Goal: Transaction & Acquisition: Obtain resource

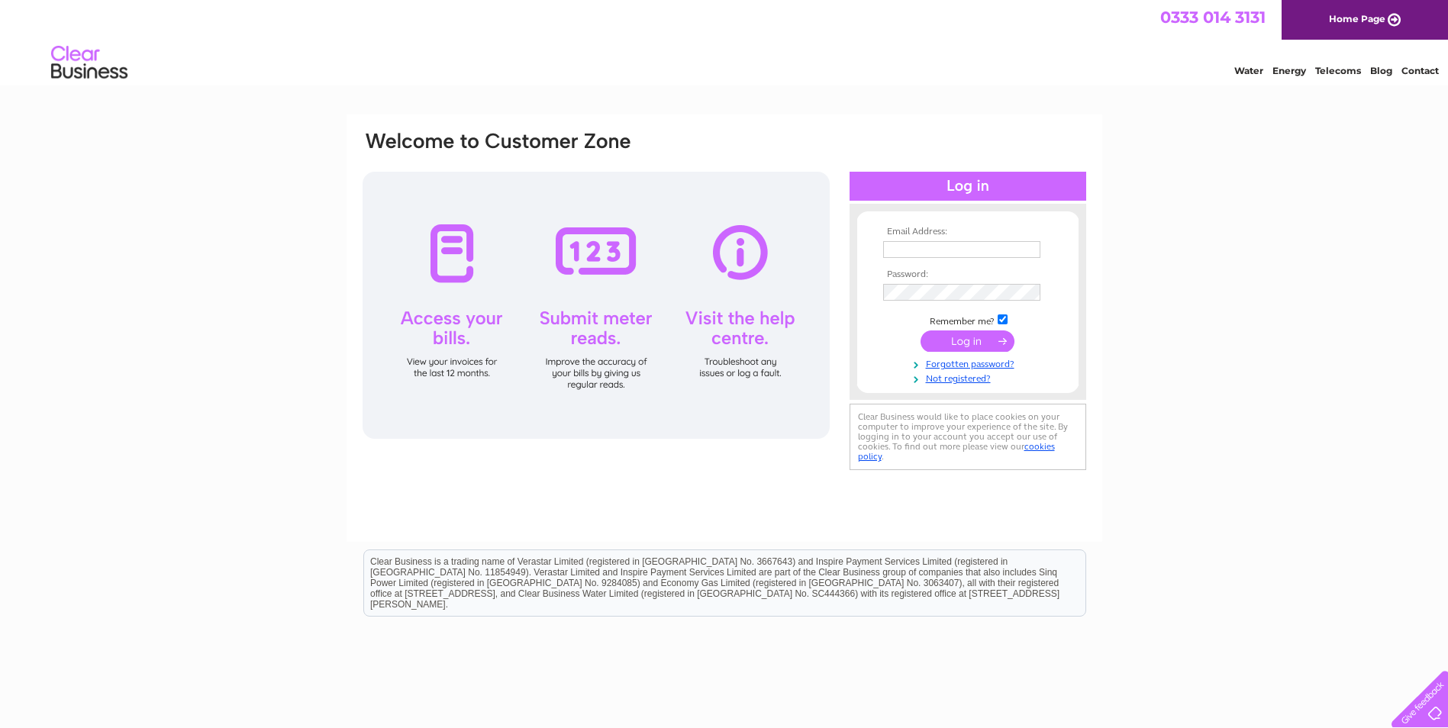
type input "[EMAIL_ADDRESS][DOMAIN_NAME]"
click at [999, 337] on input "submit" at bounding box center [968, 341] width 94 height 21
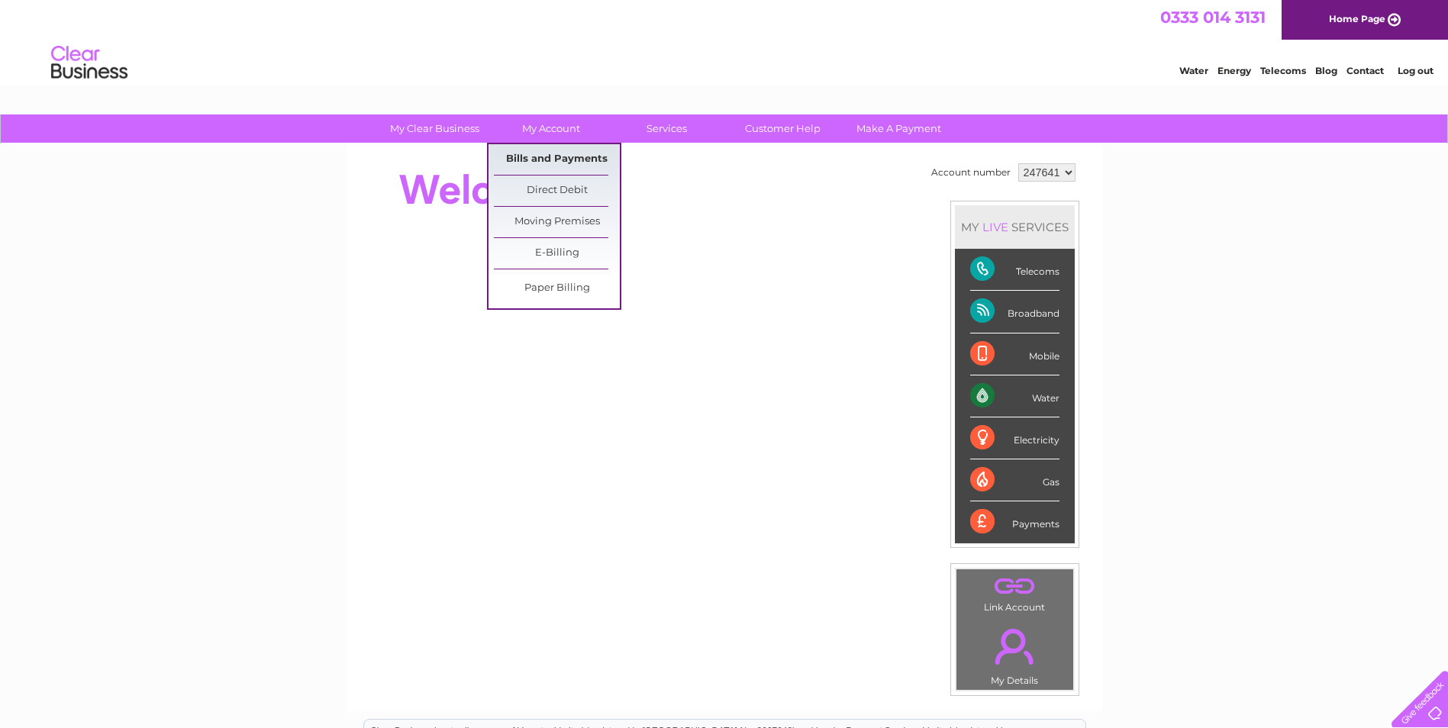
click at [527, 161] on link "Bills and Payments" at bounding box center [557, 159] width 126 height 31
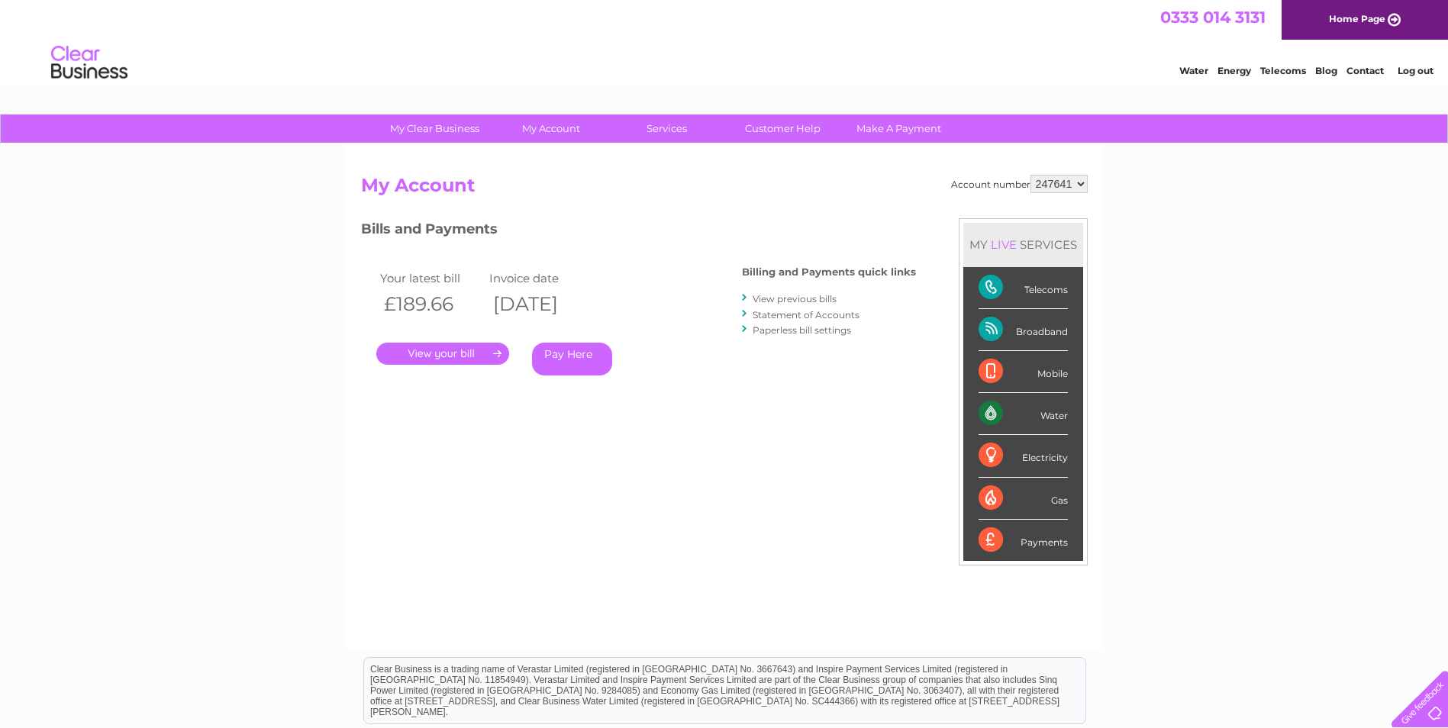
click at [442, 359] on link "." at bounding box center [442, 354] width 133 height 22
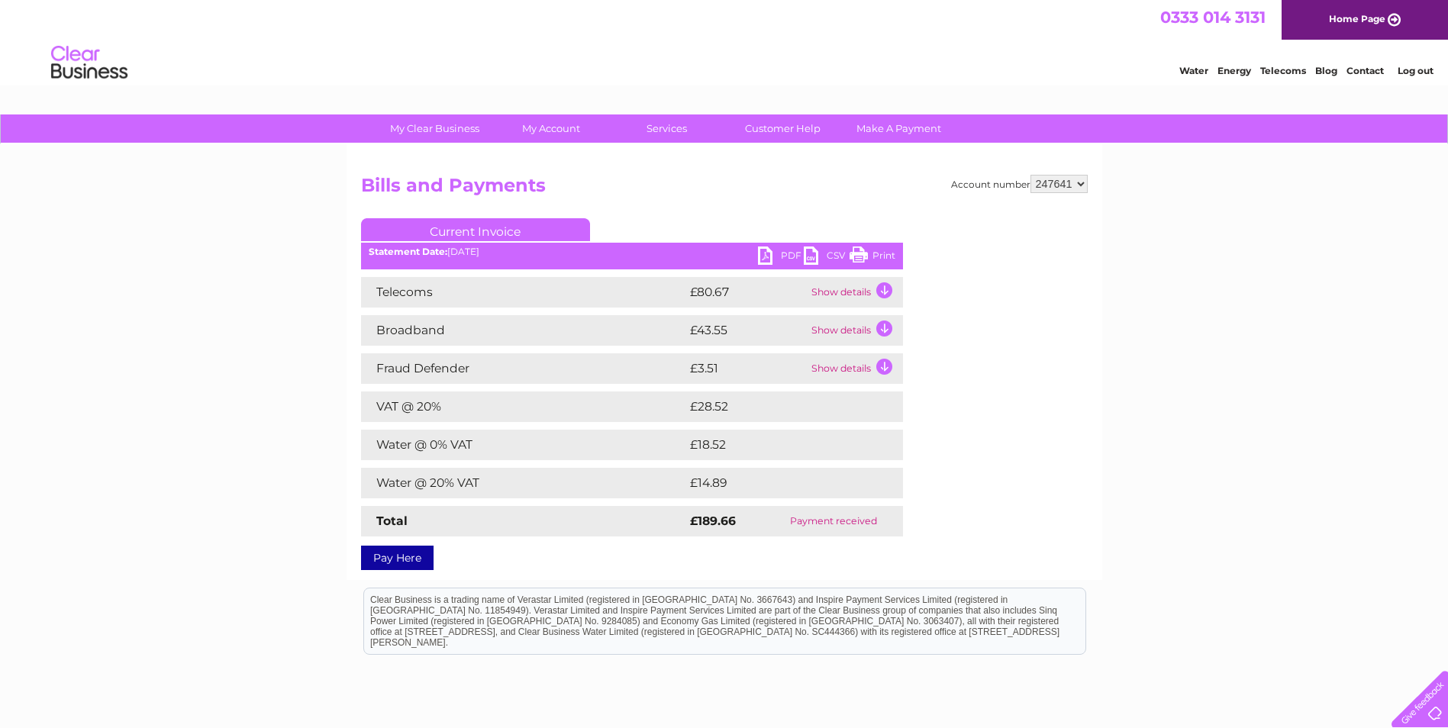
click at [769, 255] on link "PDF" at bounding box center [781, 258] width 46 height 22
